Goal: Information Seeking & Learning: Learn about a topic

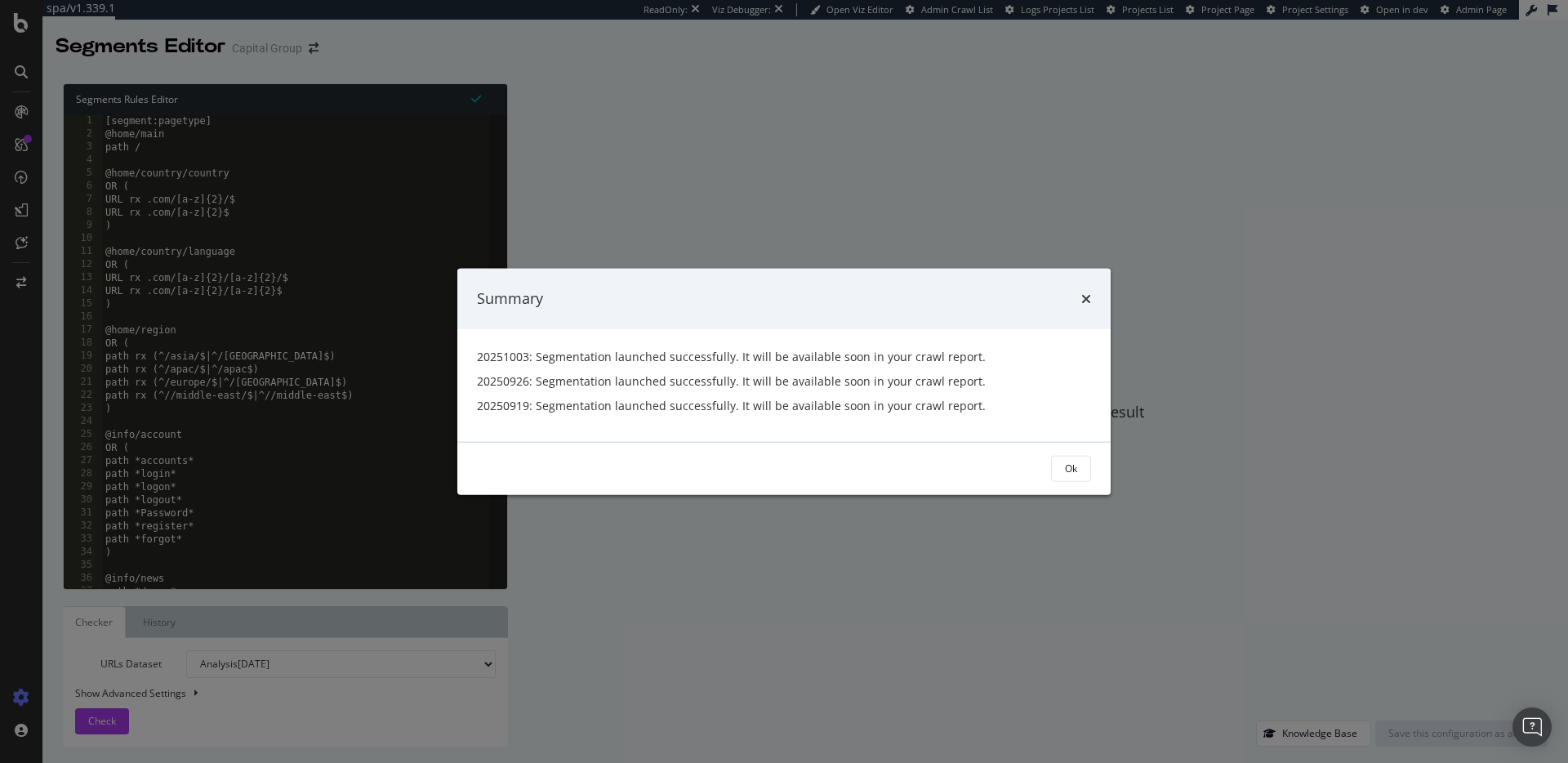
click at [1088, 300] on icon "times" at bounding box center [1087, 297] width 10 height 13
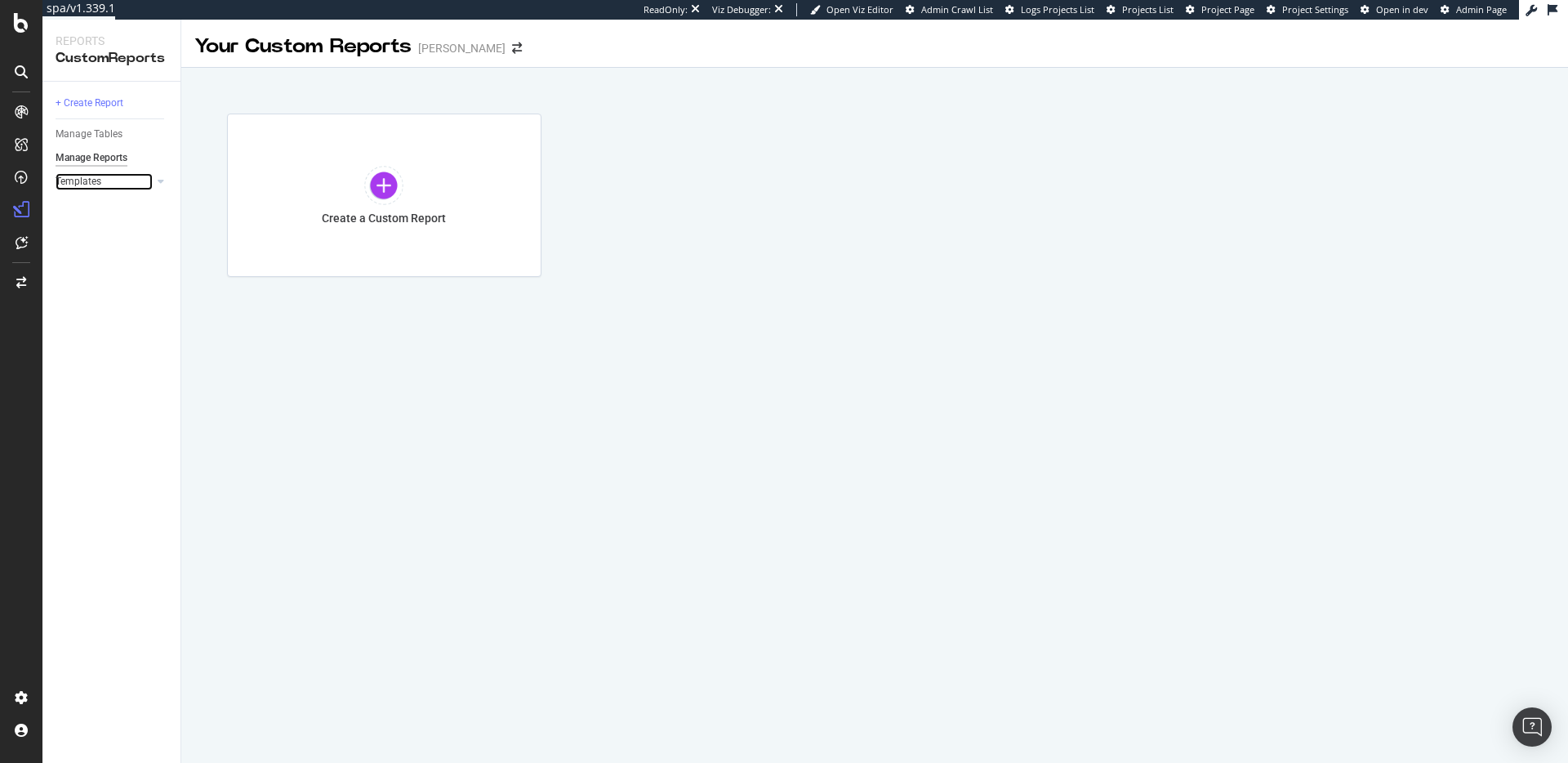
click at [130, 182] on link "Templates" at bounding box center [104, 181] width 97 height 17
